Goal: Task Accomplishment & Management: Use online tool/utility

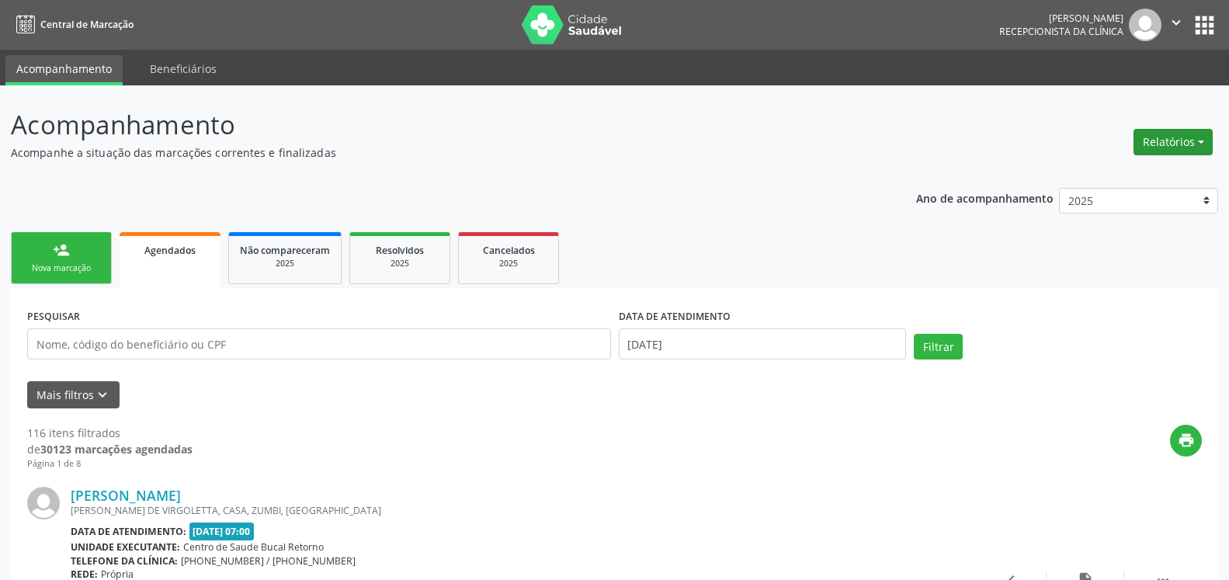
click at [1169, 150] on button "Relatórios" at bounding box center [1172, 142] width 79 height 26
click at [1109, 174] on link "Agendamentos" at bounding box center [1129, 176] width 167 height 22
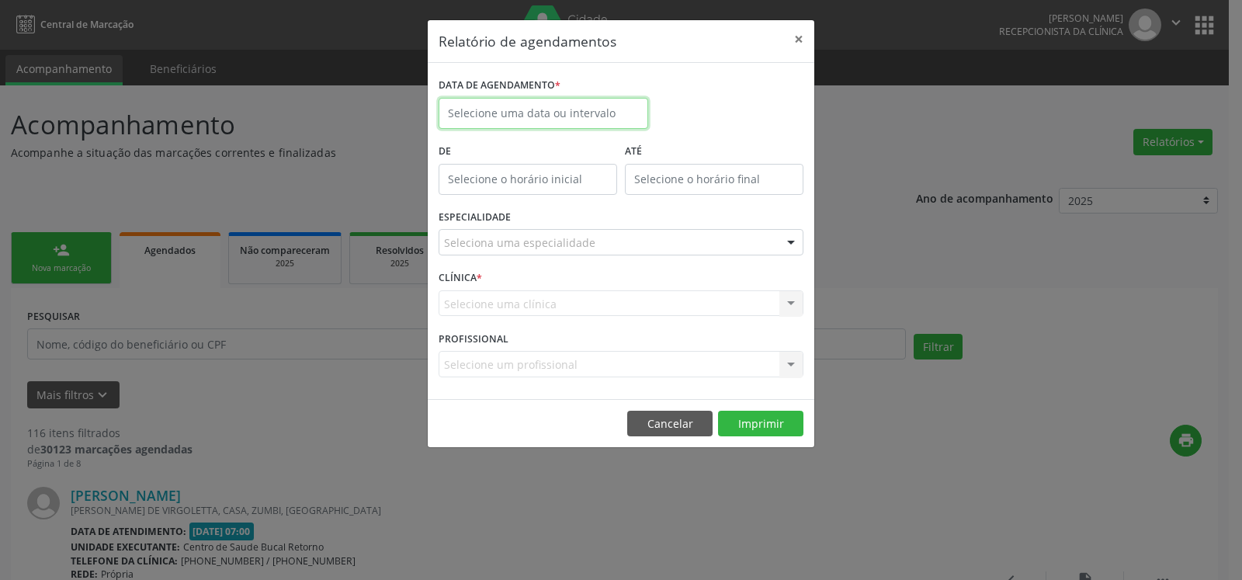
click at [573, 114] on input "text" at bounding box center [544, 113] width 210 height 31
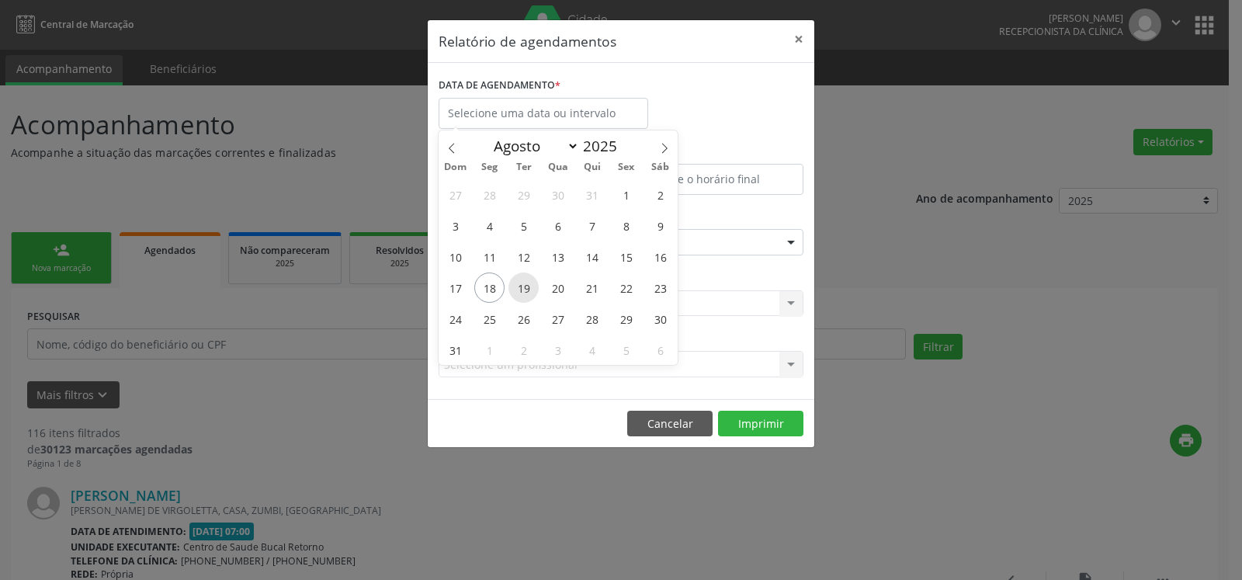
click at [519, 283] on span "19" at bounding box center [523, 287] width 30 height 30
type input "[DATE]"
click at [519, 283] on span "19" at bounding box center [523, 287] width 30 height 30
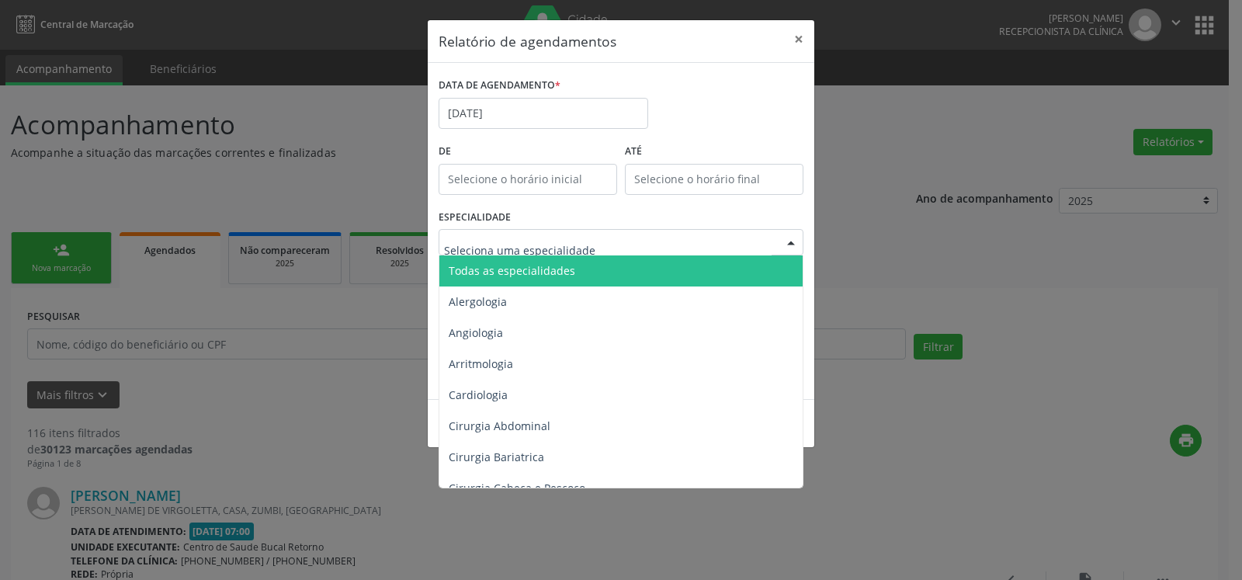
click at [597, 278] on span "Todas as especialidades" at bounding box center [622, 270] width 366 height 31
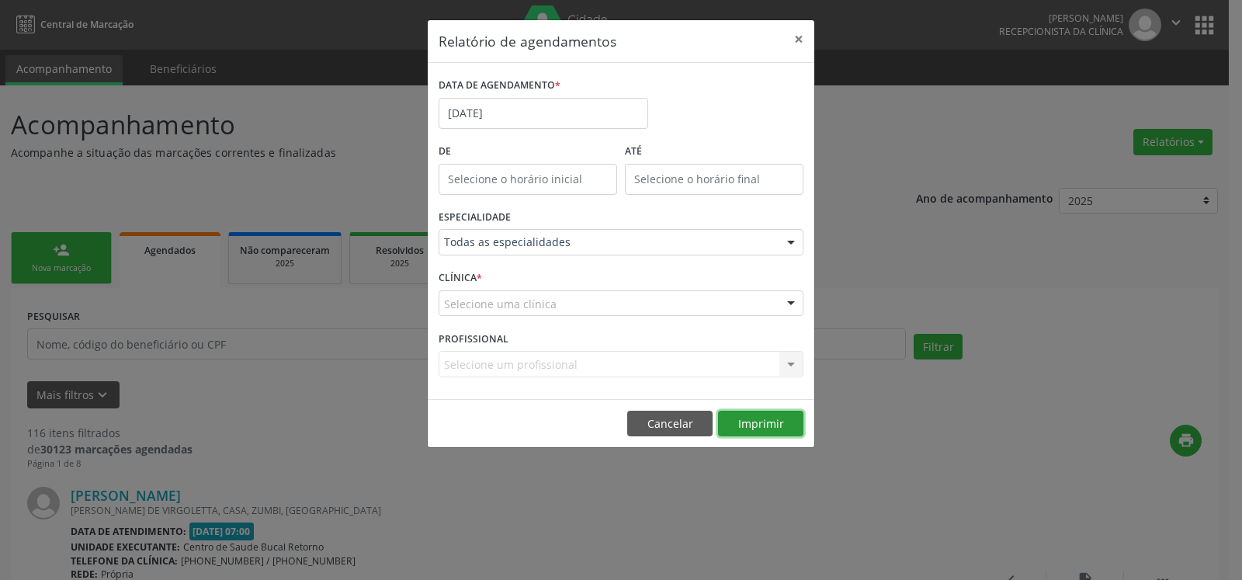
click at [751, 429] on button "Imprimir" at bounding box center [760, 424] width 85 height 26
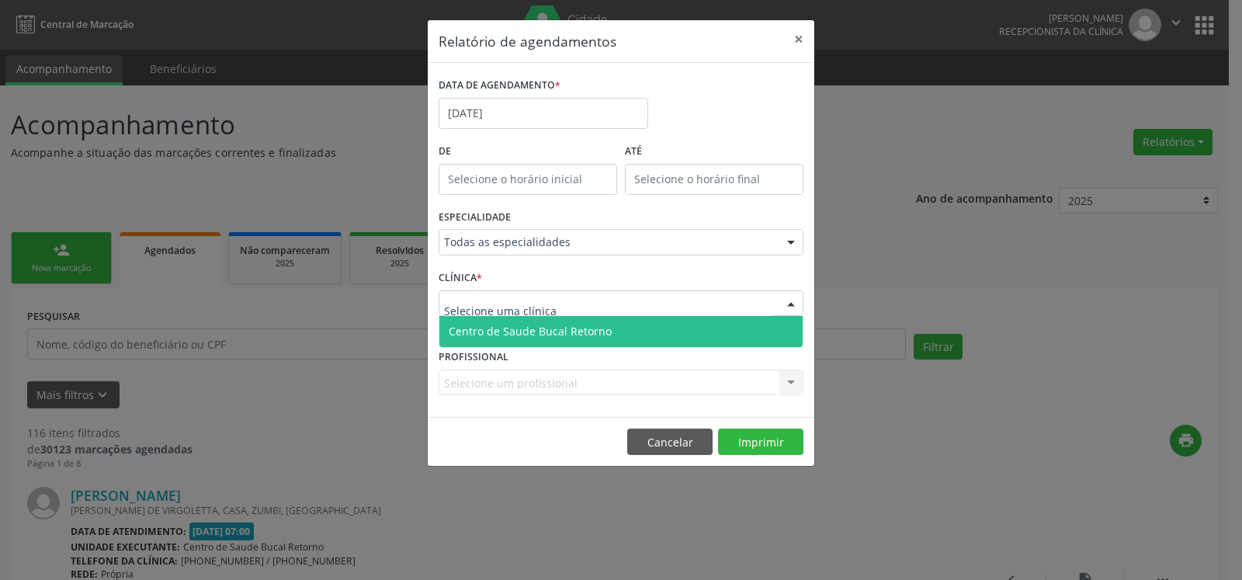
click at [794, 306] on div at bounding box center [790, 304] width 23 height 26
click at [661, 339] on span "Centro de Saude Bucal Retorno" at bounding box center [620, 331] width 363 height 31
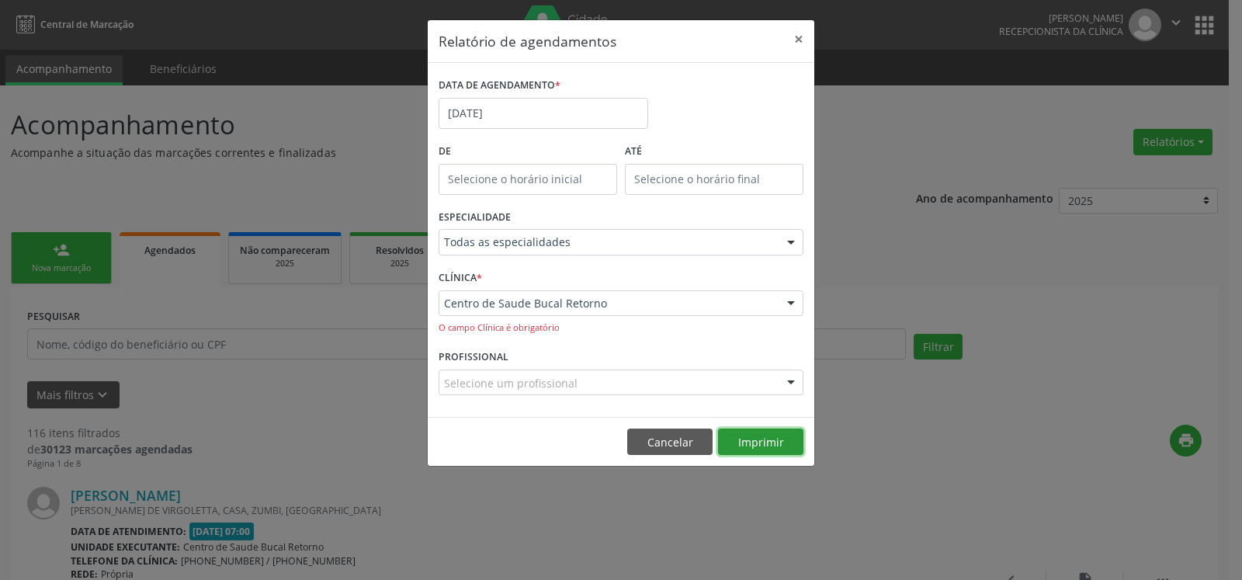
click at [762, 447] on button "Imprimir" at bounding box center [760, 441] width 85 height 26
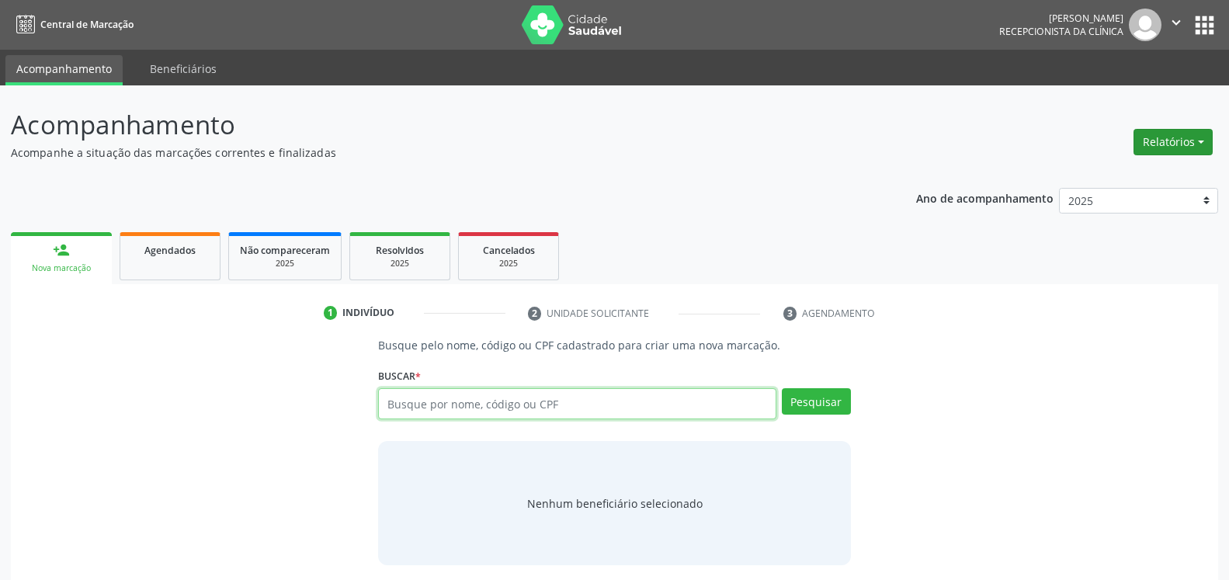
click at [1160, 151] on button "Relatórios" at bounding box center [1172, 142] width 79 height 26
click at [192, 252] on span "Agendados" at bounding box center [169, 250] width 51 height 13
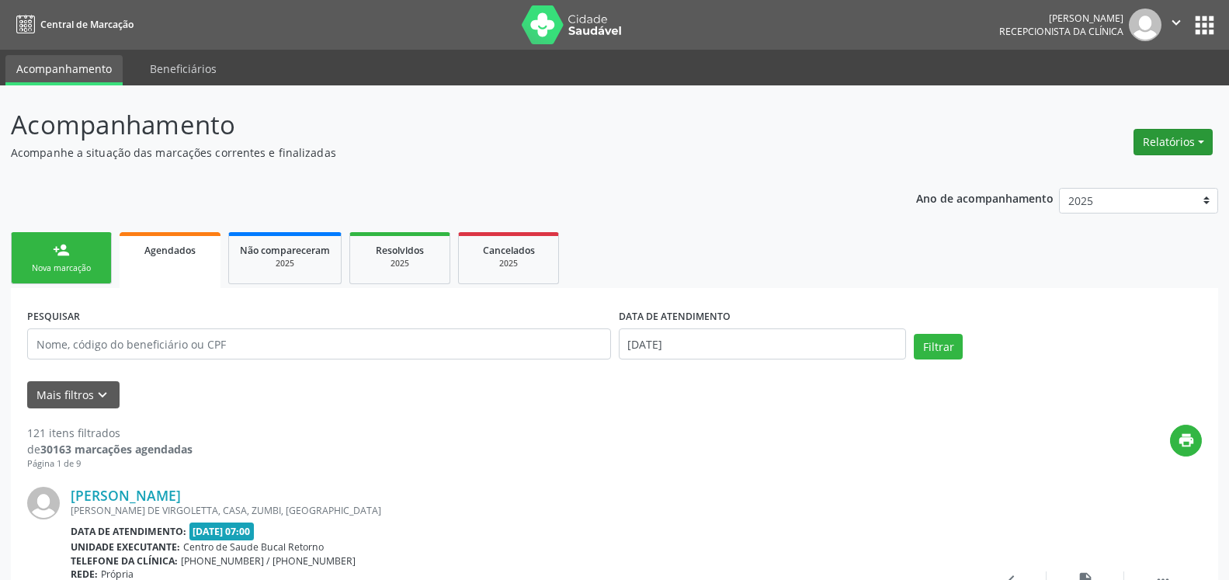
click at [1142, 143] on button "Relatórios" at bounding box center [1172, 142] width 79 height 26
click at [1095, 174] on link "Agendamentos" at bounding box center [1129, 176] width 167 height 22
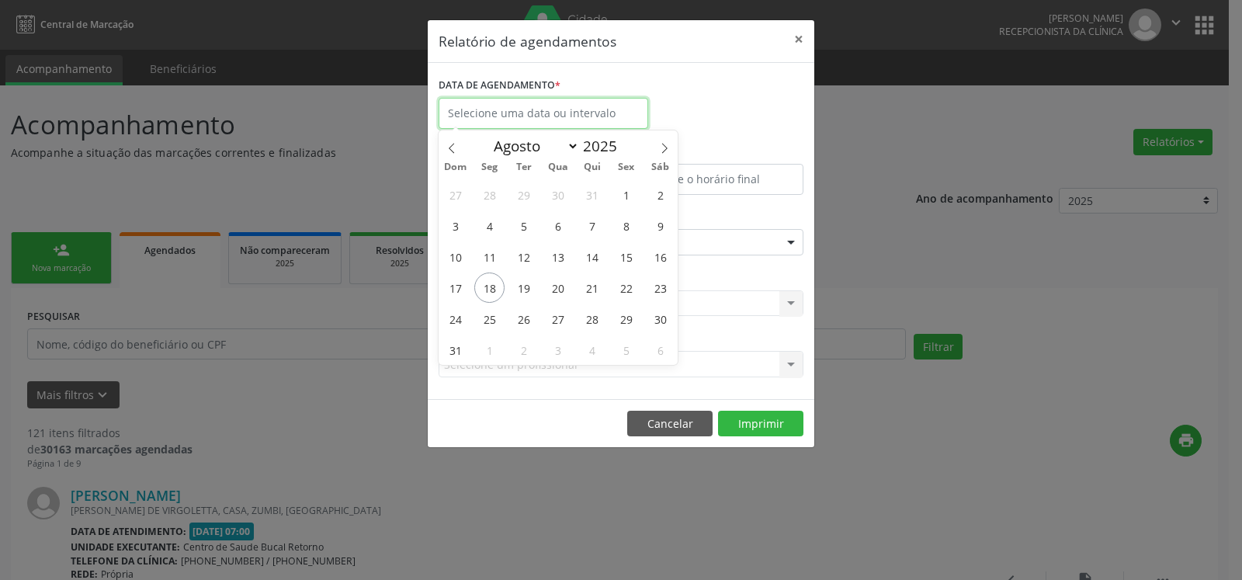
click at [536, 112] on input "text" at bounding box center [544, 113] width 210 height 31
click at [522, 293] on span "19" at bounding box center [523, 287] width 30 height 30
type input "[DATE]"
click at [522, 293] on span "19" at bounding box center [523, 287] width 30 height 30
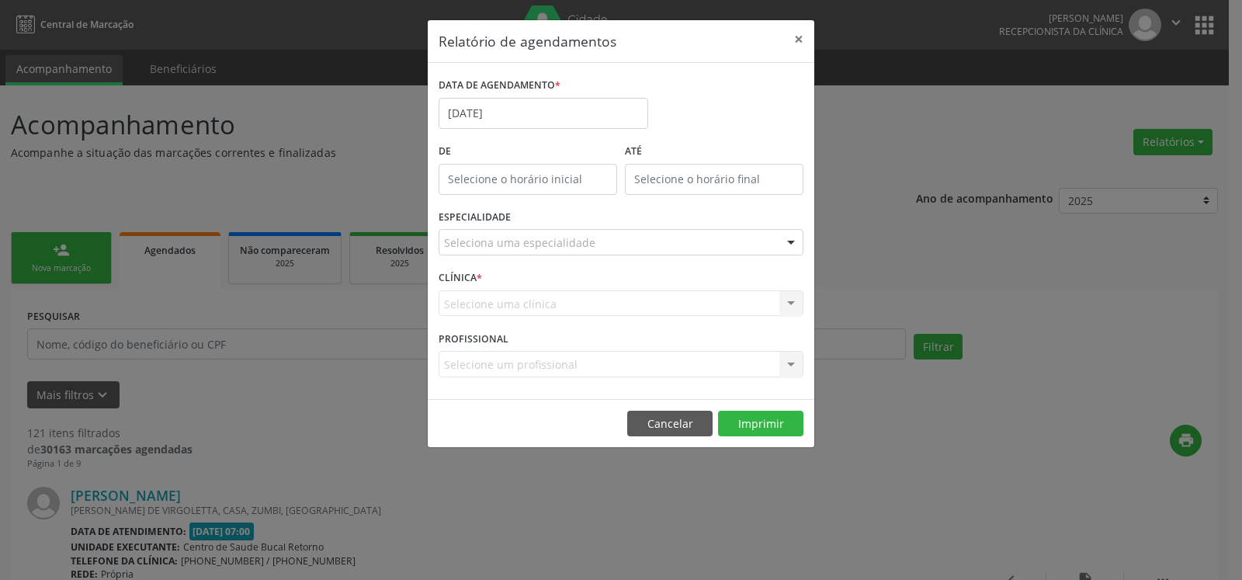
click at [699, 245] on div "Seleciona uma especialidade" at bounding box center [621, 242] width 365 height 26
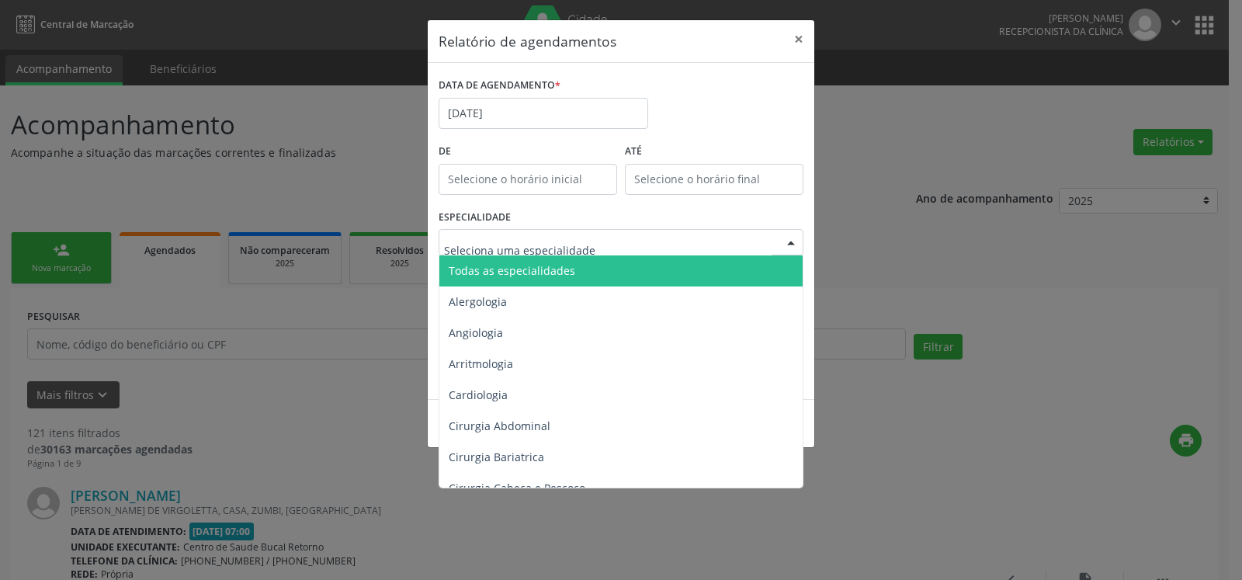
click at [688, 262] on span "Todas as especialidades" at bounding box center [622, 270] width 366 height 31
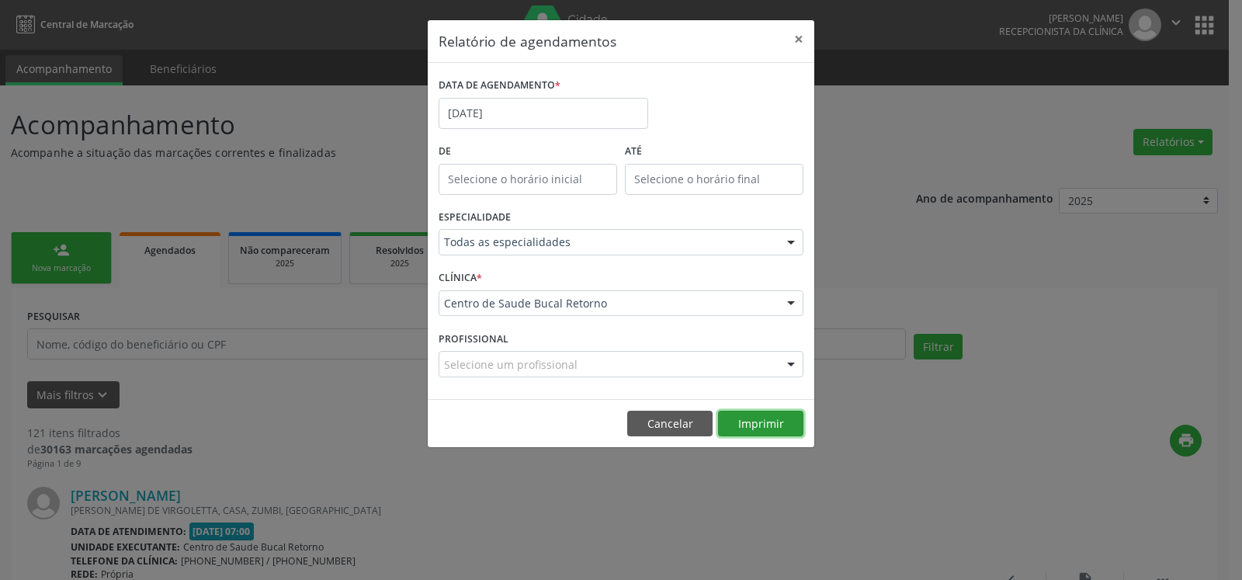
click at [765, 421] on button "Imprimir" at bounding box center [760, 424] width 85 height 26
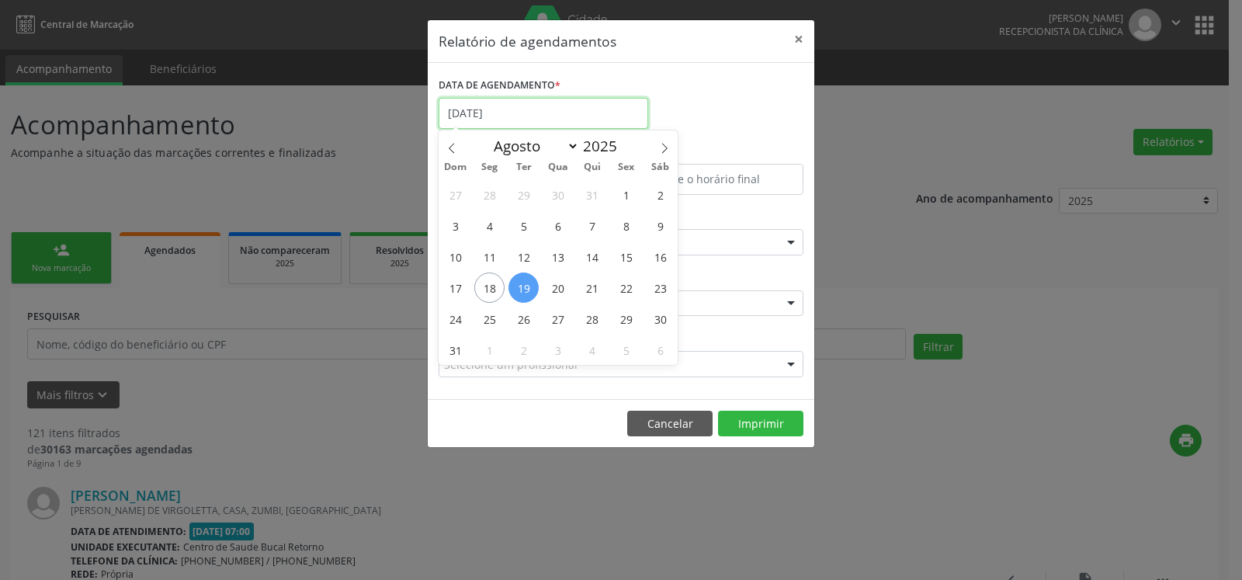
click at [581, 102] on input "[DATE]" at bounding box center [544, 113] width 210 height 31
click at [627, 263] on span "15" at bounding box center [626, 256] width 30 height 30
type input "[DATE]"
click at [627, 262] on span "15" at bounding box center [626, 256] width 30 height 30
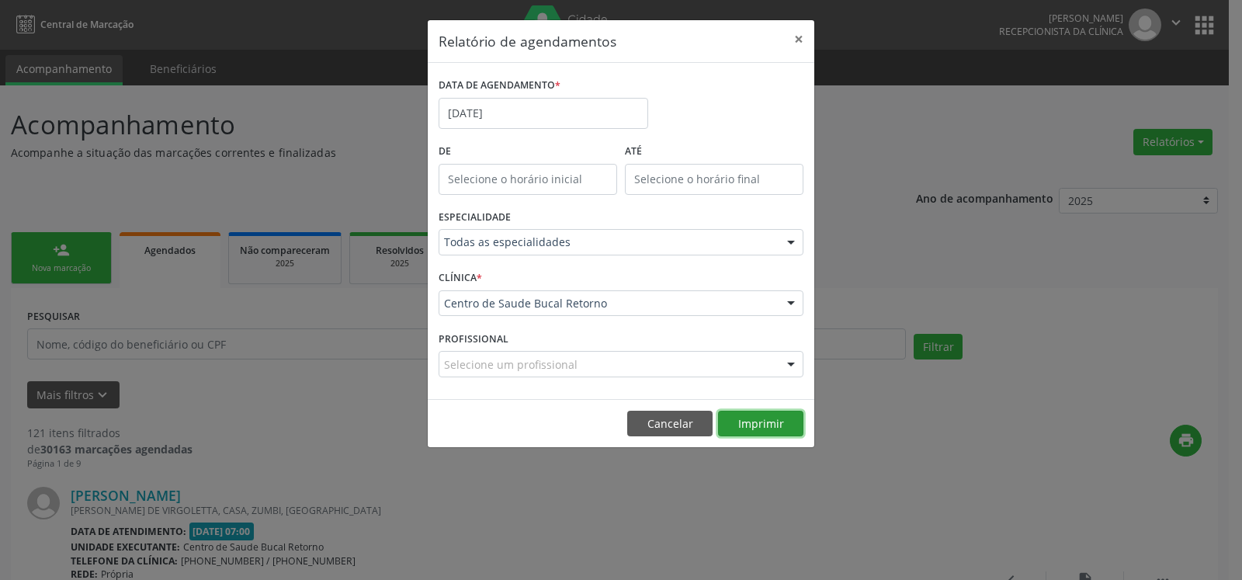
click at [781, 430] on button "Imprimir" at bounding box center [760, 424] width 85 height 26
